Goal: Task Accomplishment & Management: Use online tool/utility

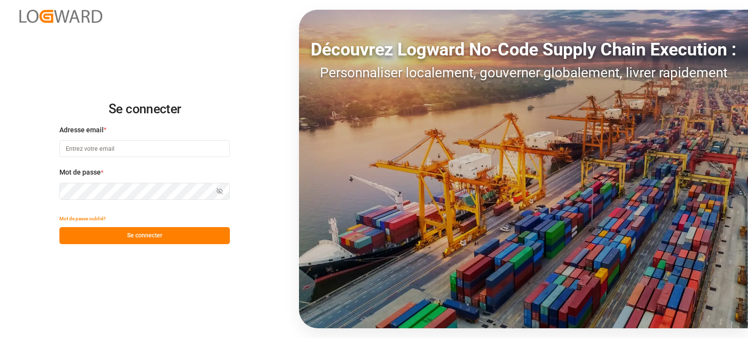
type input "[EMAIL_ADDRESS][DOMAIN_NAME]"
click at [141, 236] on font "Se connecter" at bounding box center [144, 235] width 35 height 7
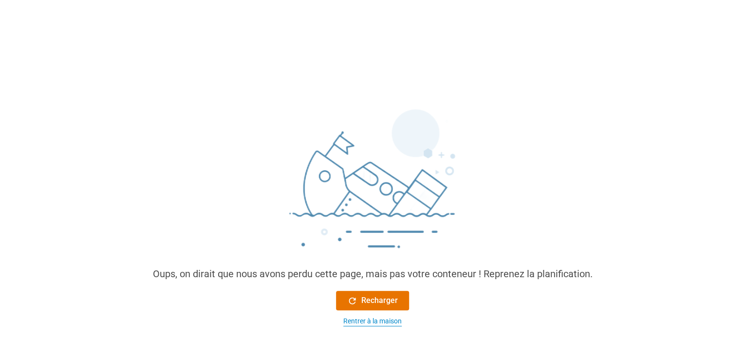
click at [382, 322] on font "Rentrer à la maison" at bounding box center [372, 321] width 58 height 8
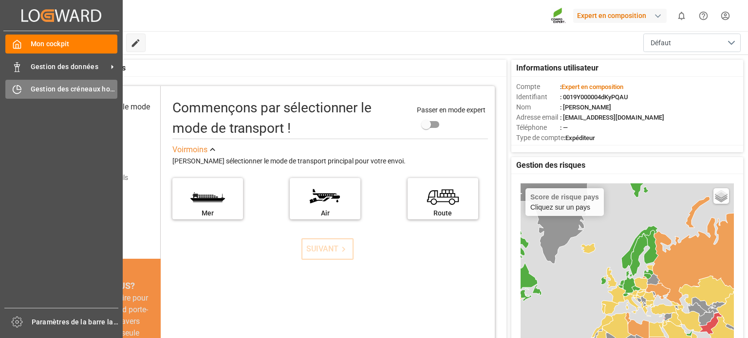
click at [56, 93] on span "Gestion des créneaux horaires" at bounding box center [74, 89] width 87 height 10
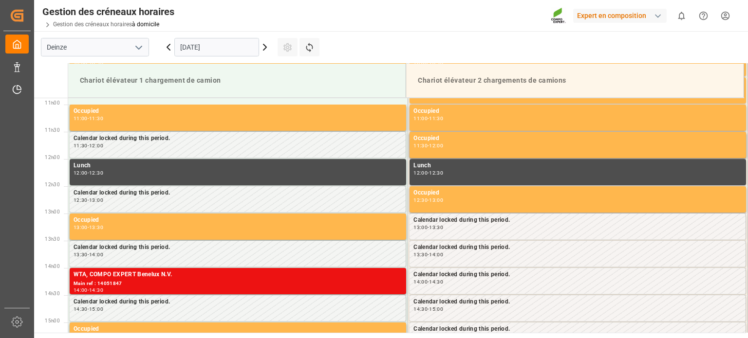
scroll to position [594, 0]
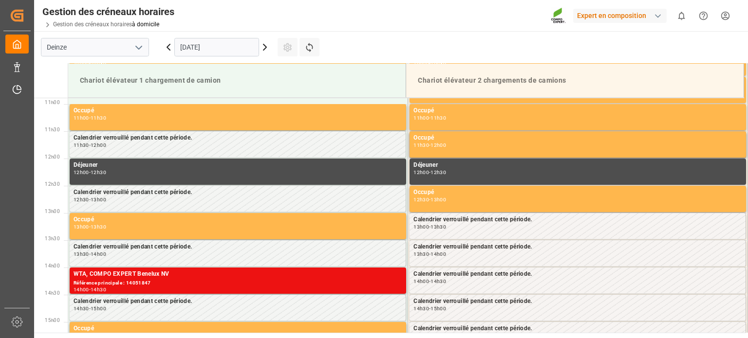
click at [167, 48] on icon at bounding box center [169, 47] width 12 height 12
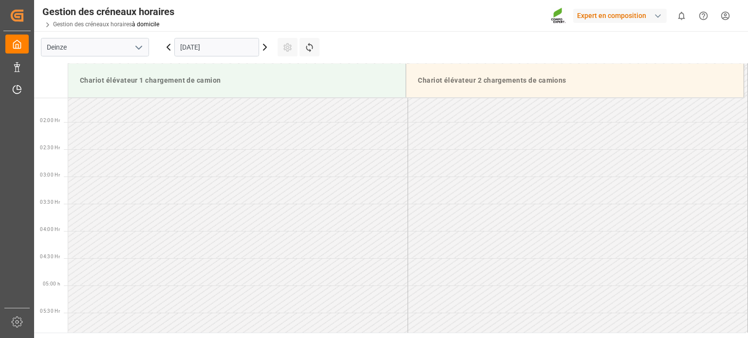
scroll to position [415, 0]
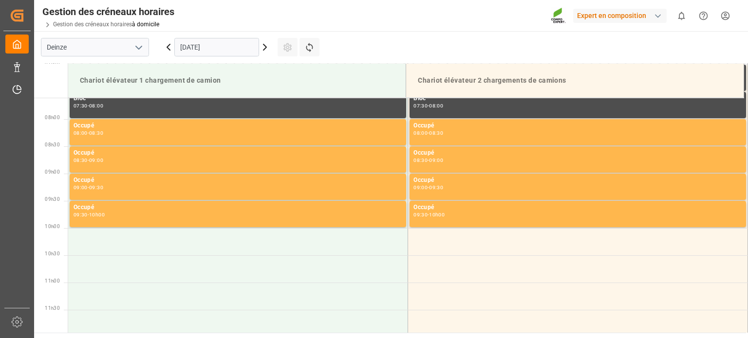
click at [168, 48] on icon at bounding box center [168, 47] width 3 height 6
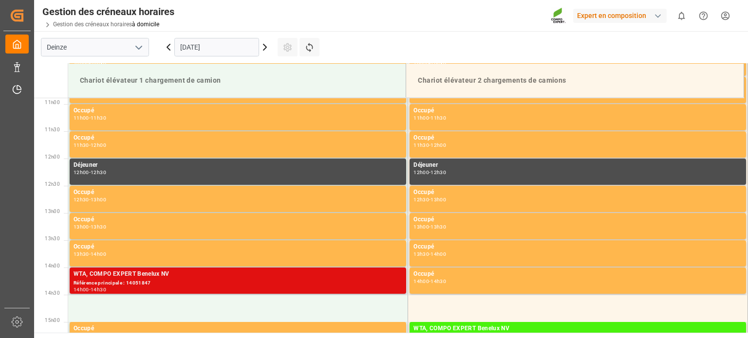
scroll to position [642, 0]
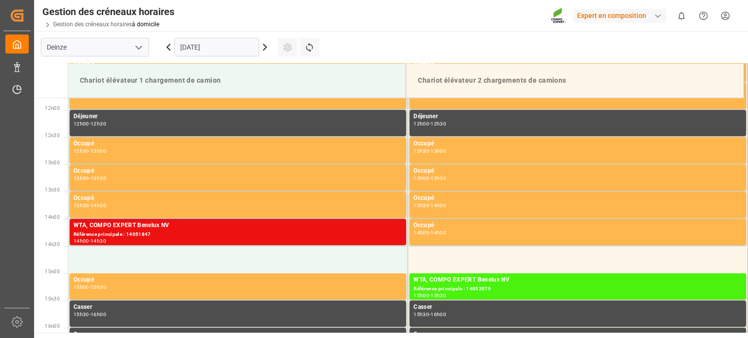
click at [267, 49] on icon at bounding box center [265, 47] width 12 height 12
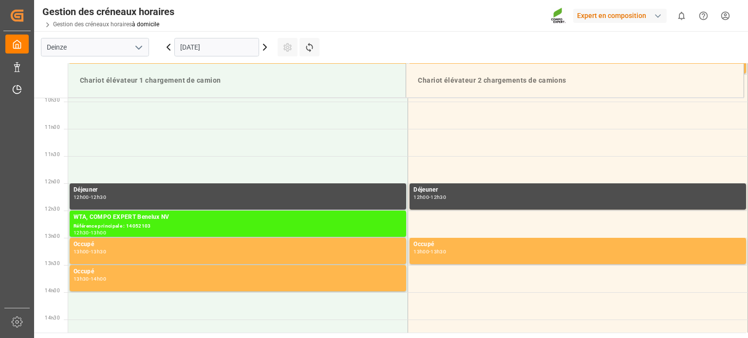
scroll to position [590, 0]
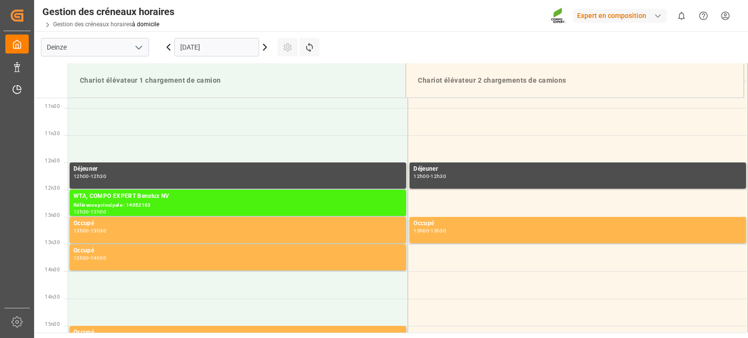
click at [268, 49] on icon at bounding box center [265, 47] width 12 height 12
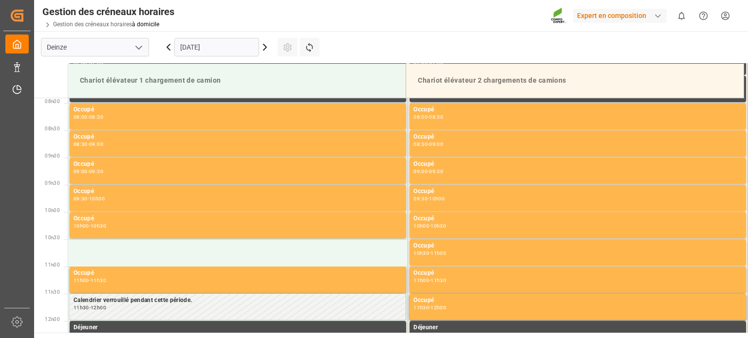
scroll to position [350, 0]
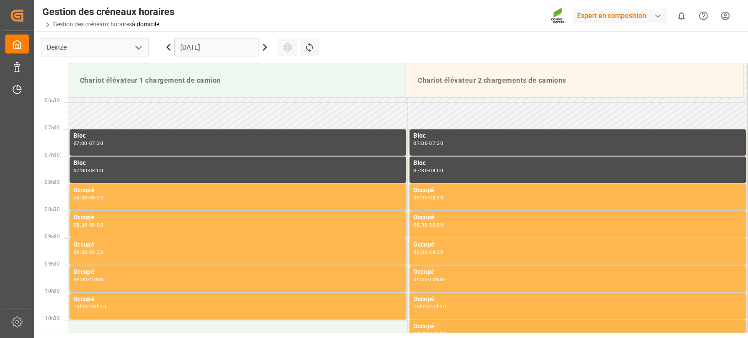
click at [263, 48] on icon at bounding box center [265, 47] width 12 height 12
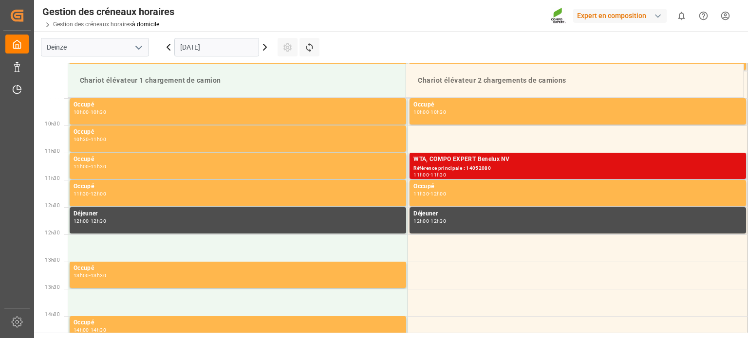
scroll to position [496, 0]
